Goal: Task Accomplishment & Management: Manage account settings

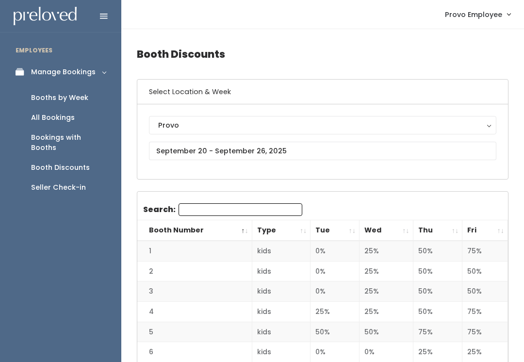
click at [76, 99] on div "Booths by Week" at bounding box center [59, 98] width 57 height 10
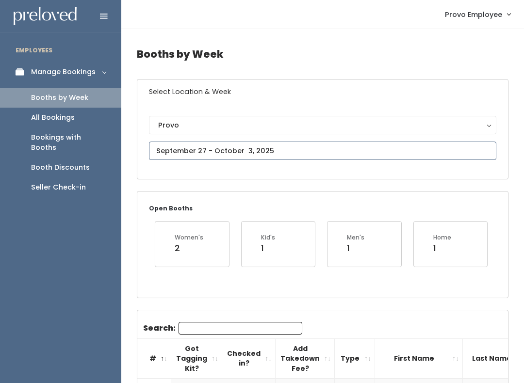
click at [384, 151] on input "text" at bounding box center [322, 151] width 347 height 18
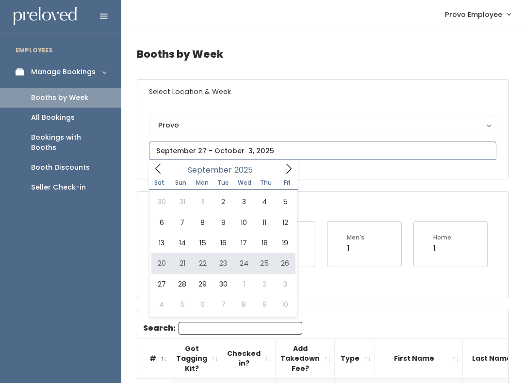
type input "September 20 to September 26"
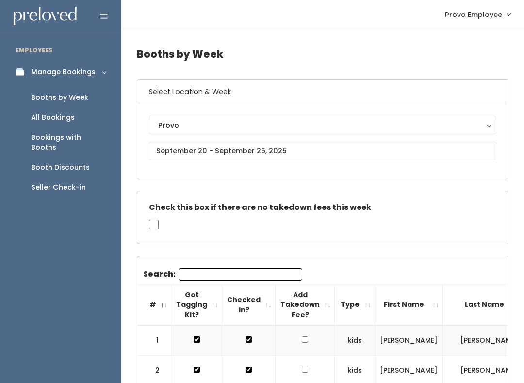
click at [77, 163] on div "Booth Discounts" at bounding box center [60, 168] width 59 height 10
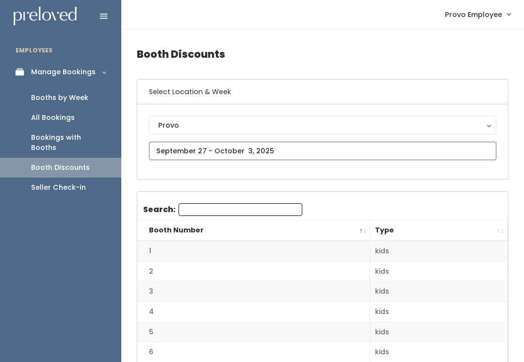
click at [292, 150] on input "text" at bounding box center [322, 151] width 347 height 18
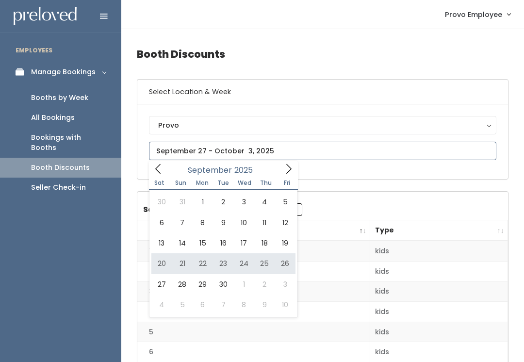
type input "September 20 to September 26"
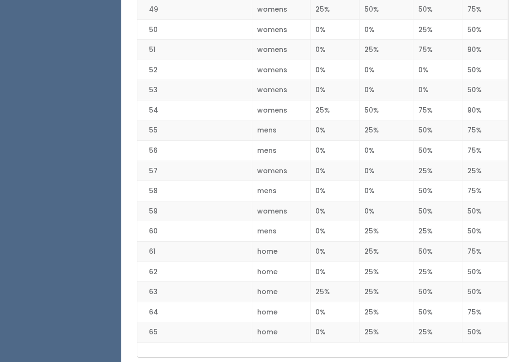
scroll to position [1233, 0]
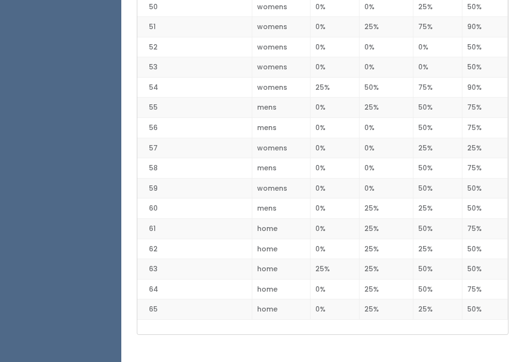
click at [267, 138] on td "womens" at bounding box center [281, 148] width 59 height 20
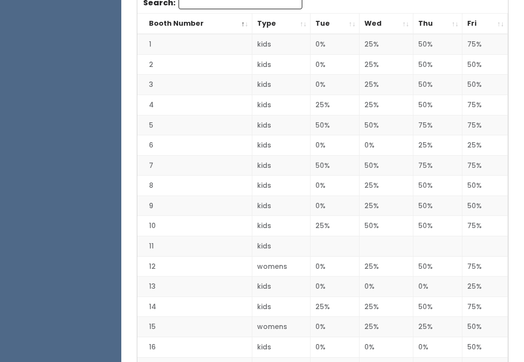
scroll to position [0, 0]
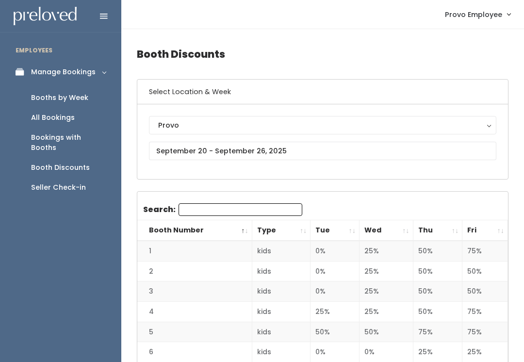
click at [58, 99] on div "Booths by Week" at bounding box center [59, 98] width 57 height 10
click at [48, 103] on div "Booths by Week" at bounding box center [59, 98] width 57 height 10
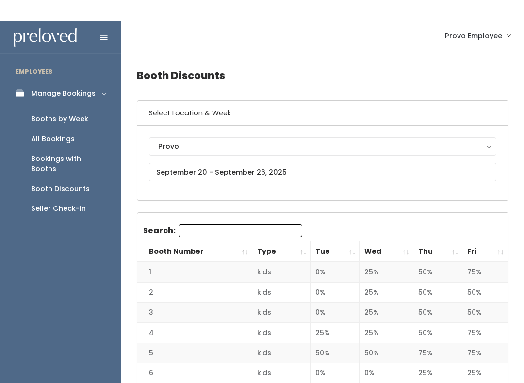
click at [37, 103] on div "Booths by Week" at bounding box center [59, 98] width 57 height 10
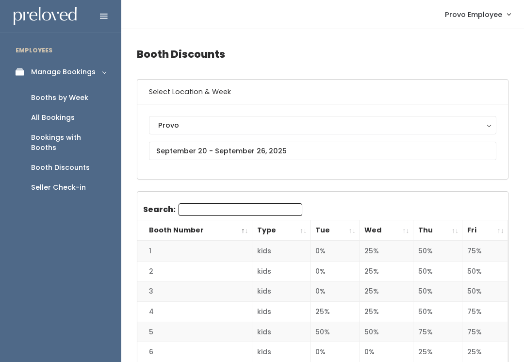
click at [39, 103] on div "Booths by Week" at bounding box center [59, 98] width 57 height 10
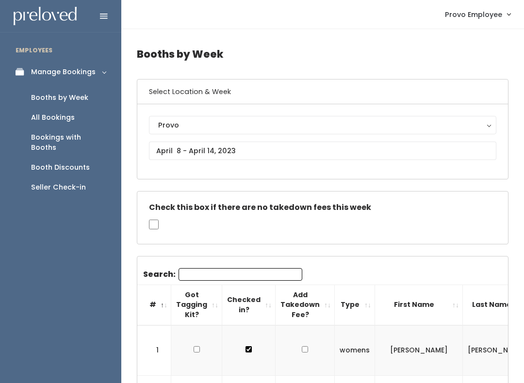
click at [48, 100] on div "Booths by Week" at bounding box center [59, 98] width 57 height 10
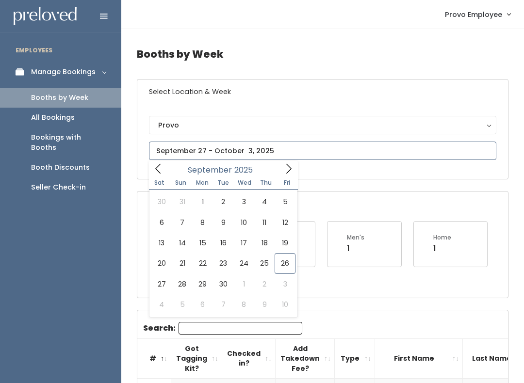
type input "September 27 to October 3"
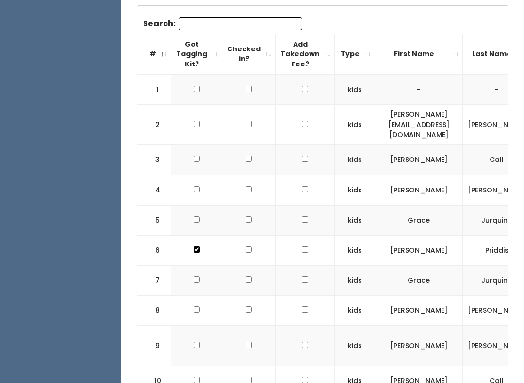
scroll to position [313, 0]
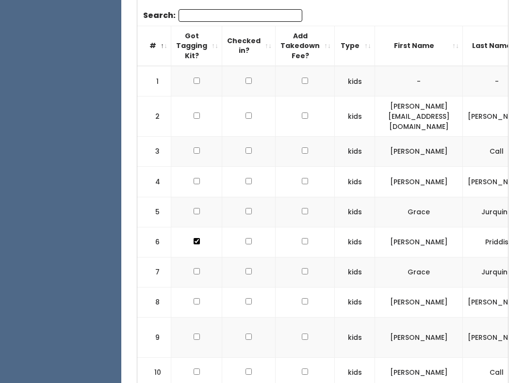
click at [194, 179] on input "checkbox" at bounding box center [197, 182] width 6 height 6
checkbox input "true"
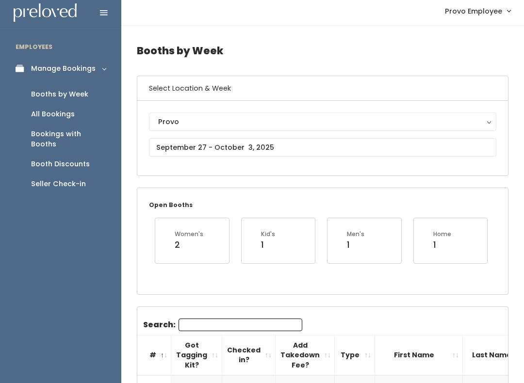
scroll to position [0, 0]
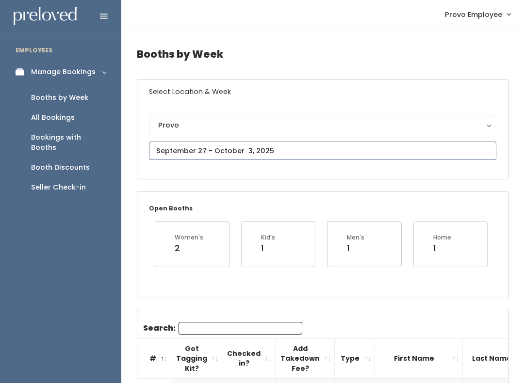
click at [174, 150] on input "text" at bounding box center [322, 151] width 347 height 18
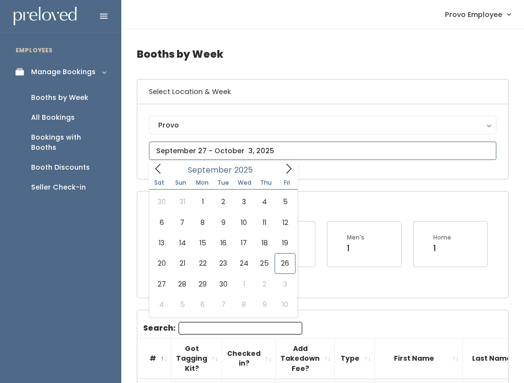
click at [286, 162] on span at bounding box center [289, 168] width 18 height 15
type input "[DATE] to [DATE]"
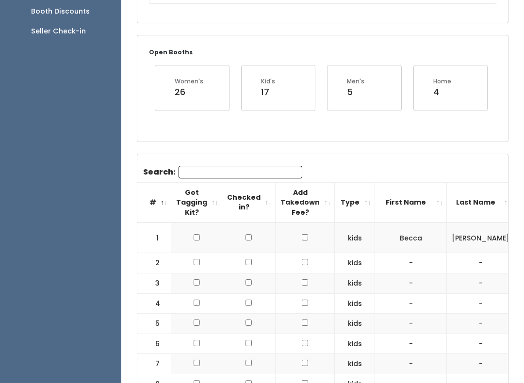
scroll to position [157, 0]
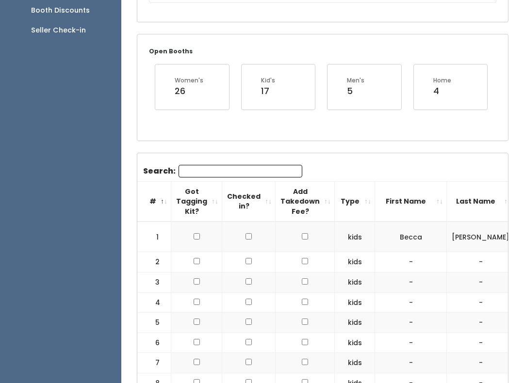
click at [196, 173] on input "Search:" at bounding box center [241, 171] width 124 height 13
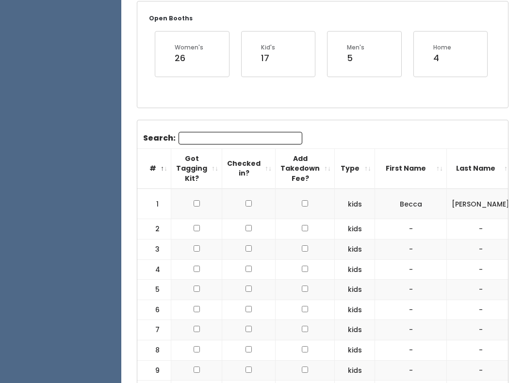
scroll to position [195, 0]
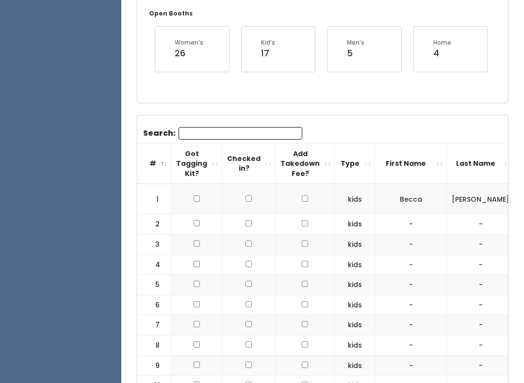
click at [184, 130] on input "Search:" at bounding box center [241, 133] width 124 height 13
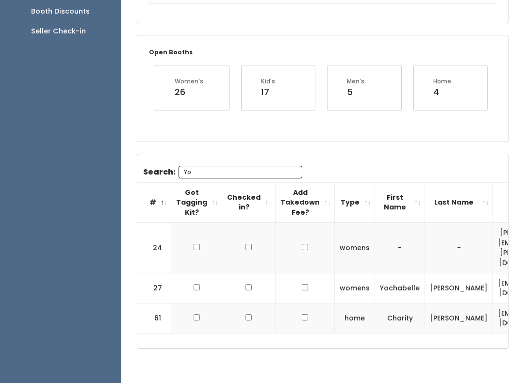
scroll to position [97, 0]
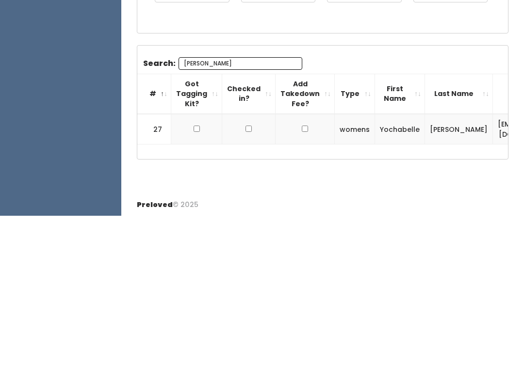
type input "[PERSON_NAME]"
click at [194, 294] on input "checkbox" at bounding box center [197, 297] width 6 height 6
checkbox input "true"
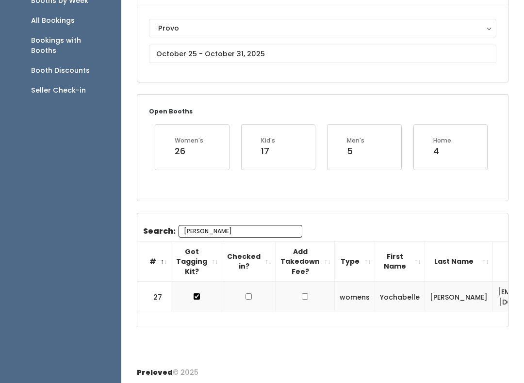
click at [172, 69] on div "Provo Houston Layton Sandy Spanish Fork Provo" at bounding box center [322, 44] width 347 height 51
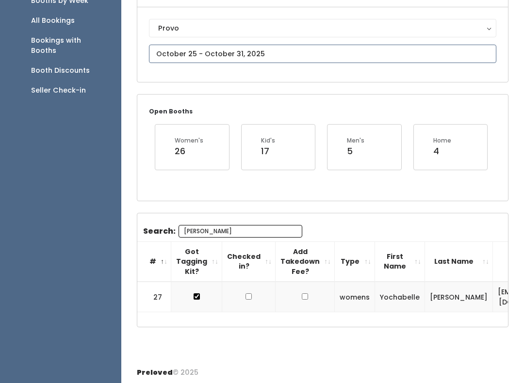
click at [155, 55] on body "EMPLOYEES Manage Bookings Booths by Week All Bookings Bookings with Booths Boot…" at bounding box center [262, 144] width 524 height 483
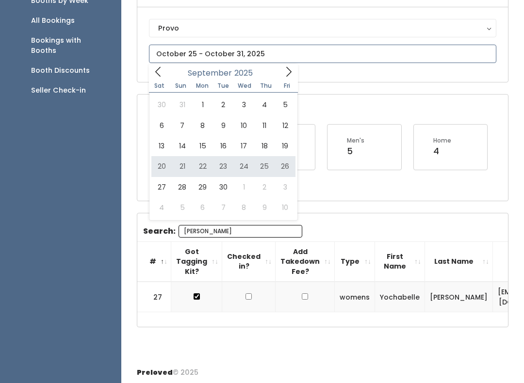
type input "September 20 to September 26"
